Goal: Information Seeking & Learning: Find specific fact

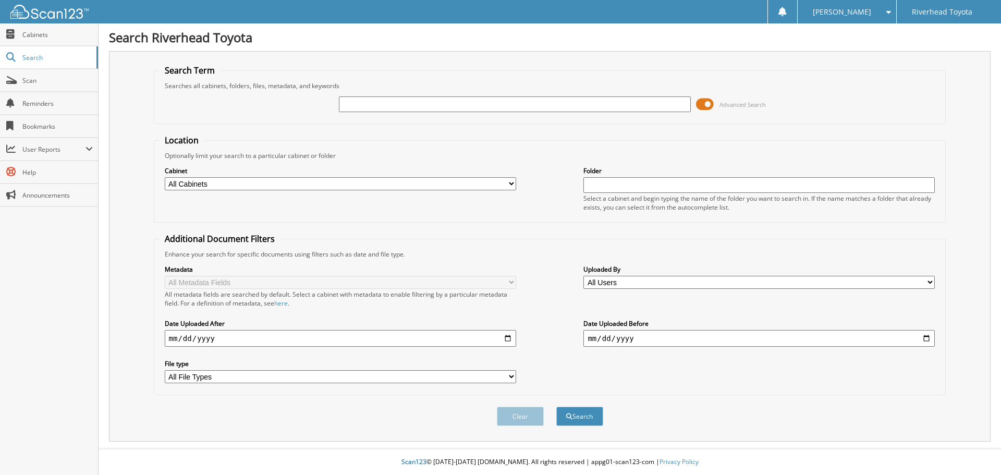
click at [700, 99] on span at bounding box center [705, 104] width 18 height 16
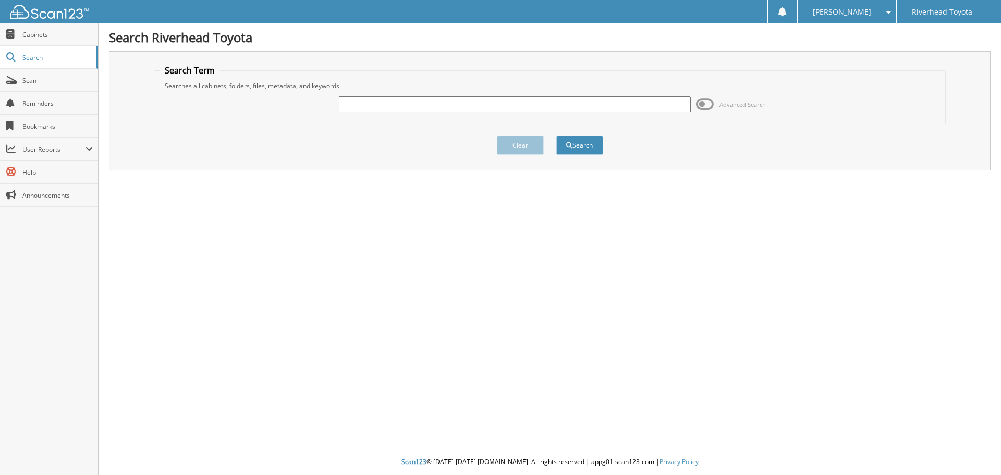
click at [608, 97] on input "text" at bounding box center [514, 104] width 351 height 16
type input "58680"
click at [556, 136] on button "Search" at bounding box center [579, 145] width 47 height 19
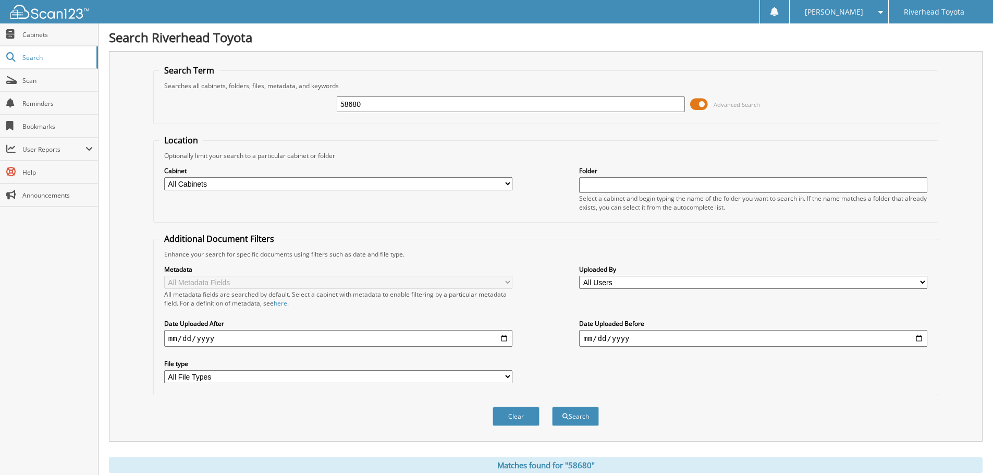
click at [694, 106] on span at bounding box center [699, 104] width 18 height 16
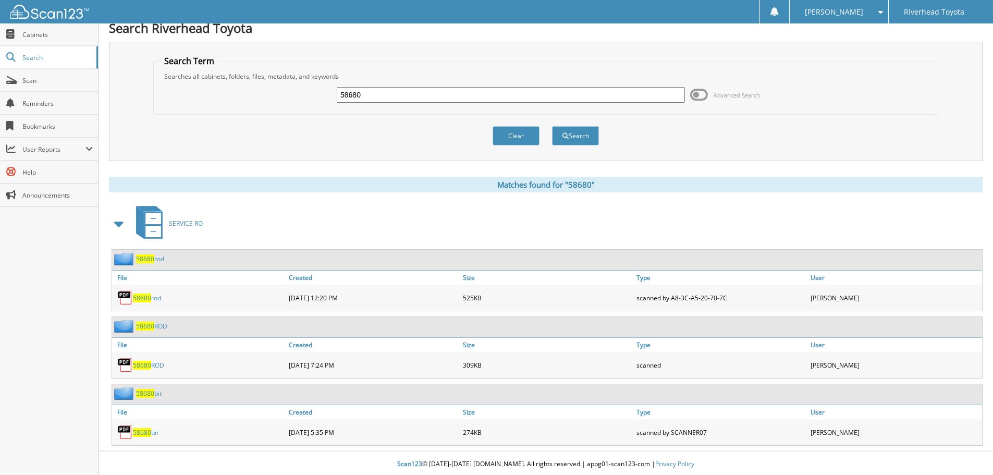
scroll to position [11, 0]
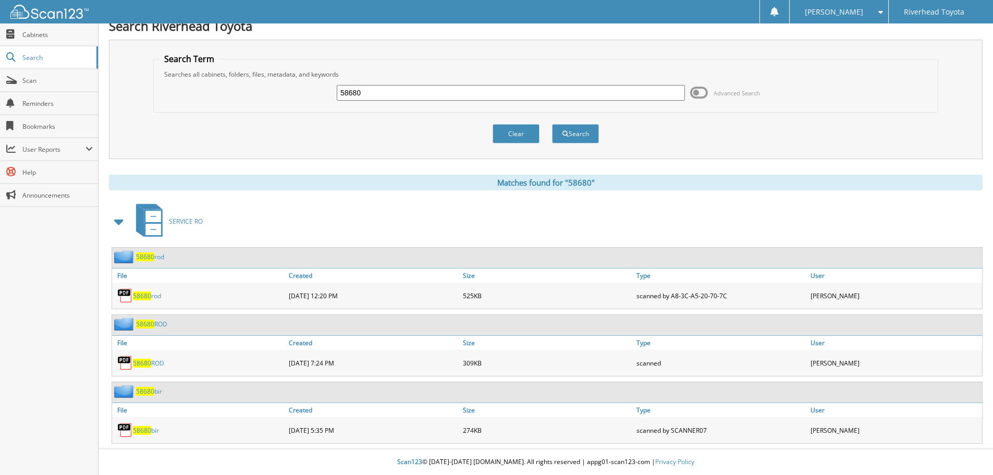
click at [155, 364] on link "58680 ROD" at bounding box center [148, 363] width 31 height 9
click at [144, 298] on span "58680" at bounding box center [142, 295] width 18 height 9
drag, startPoint x: 360, startPoint y: 92, endPoint x: 243, endPoint y: 116, distance: 119.6
click at [243, 116] on form "Search Term Searches all cabinets, folders, files, metadata, and keywords 58680…" at bounding box center [545, 104] width 785 height 102
type input "25602"
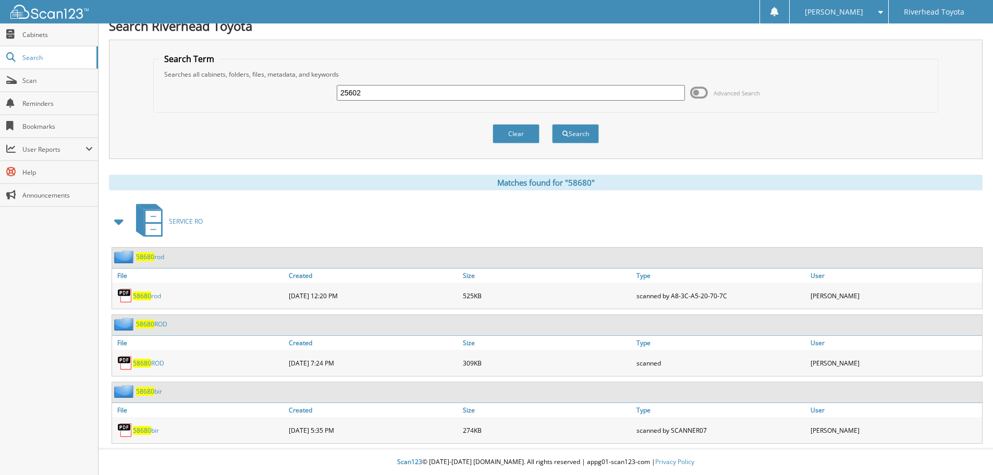
click at [552, 124] on button "Search" at bounding box center [575, 133] width 47 height 19
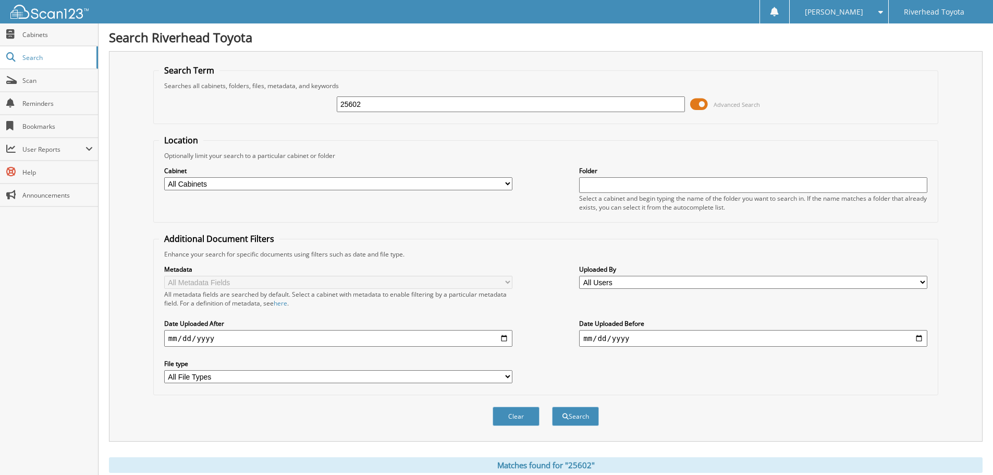
click at [691, 100] on span at bounding box center [699, 104] width 18 height 16
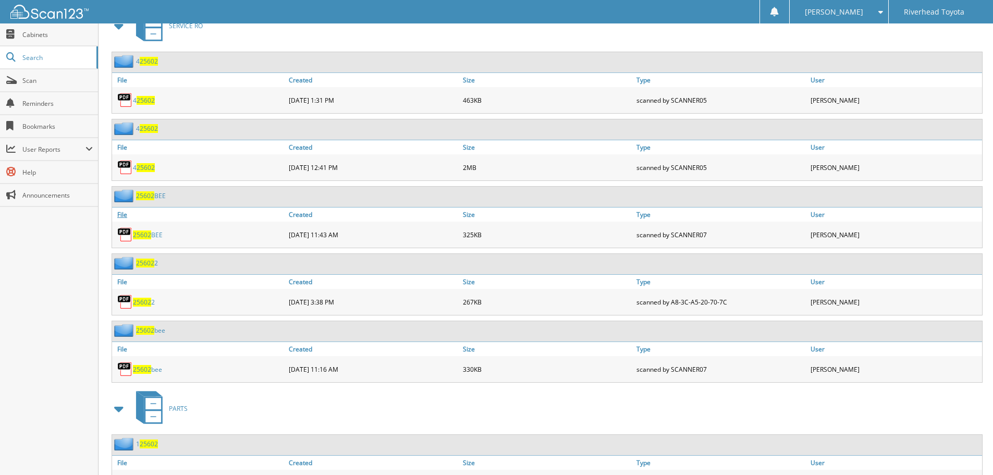
scroll to position [313, 0]
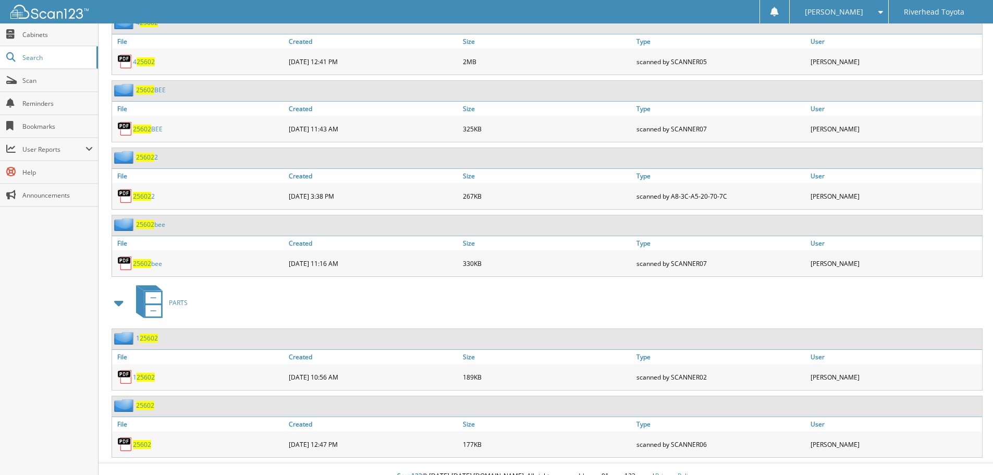
click at [140, 192] on link "25602 2" at bounding box center [144, 196] width 22 height 9
